Goal: Find specific page/section: Find specific page/section

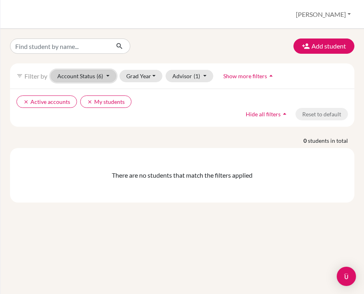
click at [90, 79] on button "Account Status (6)" at bounding box center [84, 76] width 66 height 12
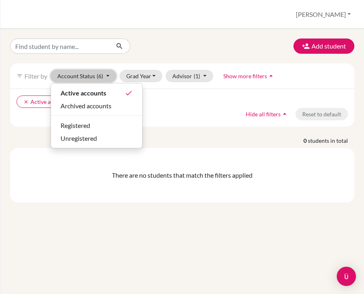
click at [90, 79] on button "Account Status (6)" at bounding box center [84, 76] width 66 height 12
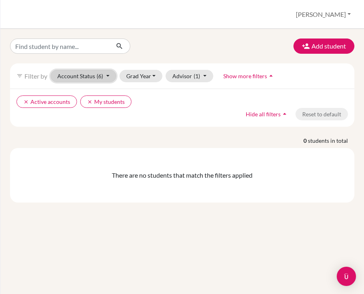
click at [90, 79] on button "Account Status (6)" at bounding box center [84, 76] width 66 height 12
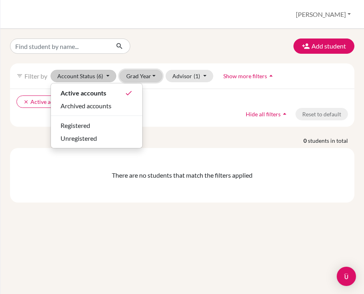
click at [138, 79] on button "Grad Year" at bounding box center [140, 76] width 43 height 12
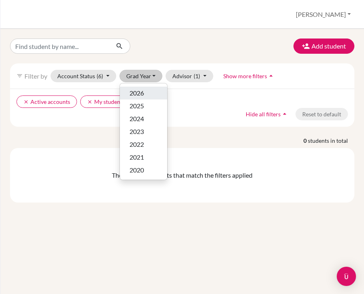
click at [140, 89] on span "2026" at bounding box center [136, 93] width 14 height 10
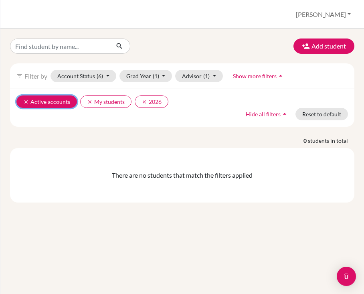
click at [22, 101] on button "clear Active accounts" at bounding box center [46, 101] width 61 height 12
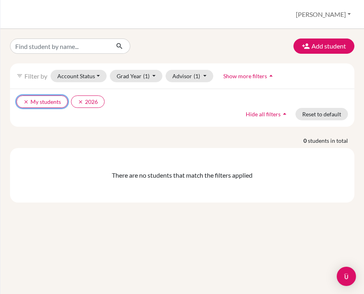
click at [22, 101] on button "clear My students" at bounding box center [41, 101] width 51 height 12
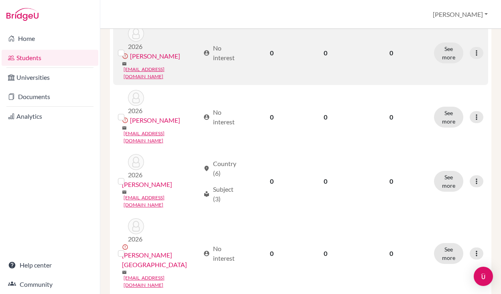
scroll to position [152, 0]
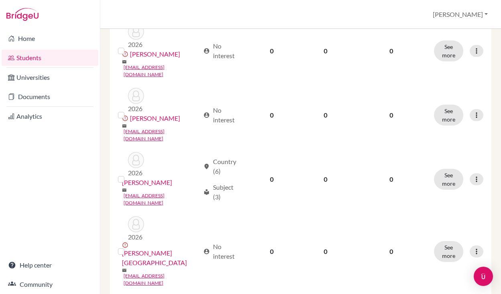
click at [34, 55] on link "Students" at bounding box center [50, 58] width 97 height 16
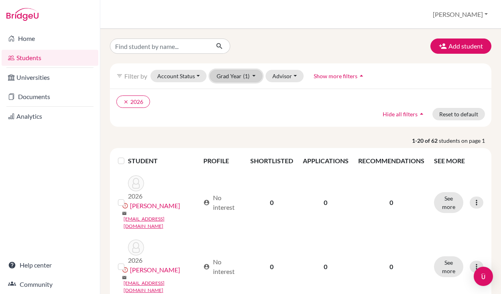
click at [245, 78] on span "(1)" at bounding box center [246, 76] width 6 height 7
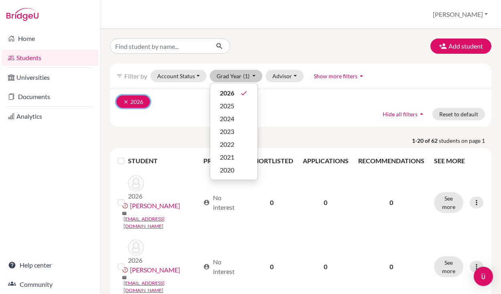
click at [126, 102] on icon "clear" at bounding box center [126, 102] width 6 height 6
